Goal: Use online tool/utility: Utilize a website feature to perform a specific function

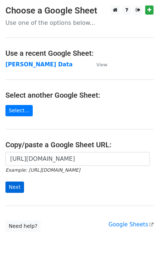
scroll to position [0, 217]
type input "[URL][DOMAIN_NAME]"
click at [16, 187] on input "Next" at bounding box center [14, 186] width 19 height 11
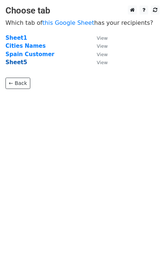
click at [13, 60] on strong "Sheet5" at bounding box center [15, 62] width 21 height 7
